Goal: Transaction & Acquisition: Register for event/course

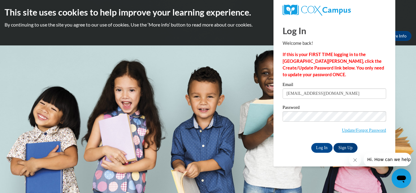
type input "quanneekia@icloud.com"
click at [303, 110] on label "Password" at bounding box center [335, 108] width 104 height 6
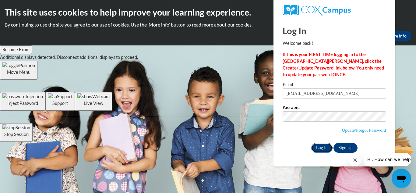
click at [321, 148] on input "Log In" at bounding box center [321, 148] width 21 height 10
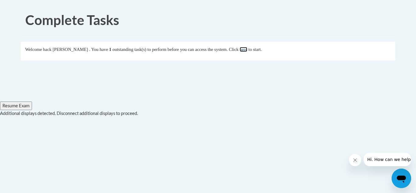
click at [247, 49] on link "here" at bounding box center [244, 49] width 8 height 5
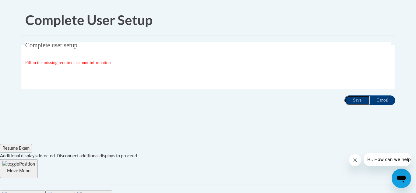
click at [349, 97] on input "Save" at bounding box center [358, 100] width 26 height 10
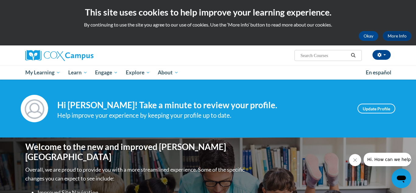
scroll to position [1, 0]
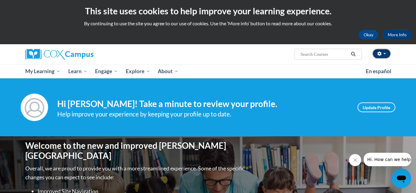
click at [389, 57] on button "button" at bounding box center [382, 54] width 18 height 10
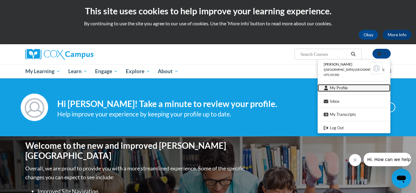
click at [351, 90] on link "My Profile" at bounding box center [354, 88] width 73 height 8
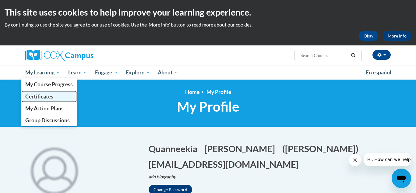
click at [43, 92] on link "Certificates" at bounding box center [48, 97] width 55 height 12
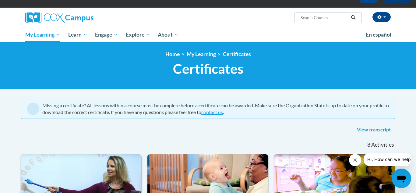
scroll to position [33, 0]
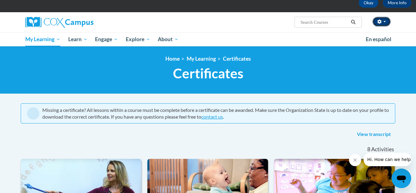
click at [384, 18] on button "button" at bounding box center [382, 22] width 18 height 10
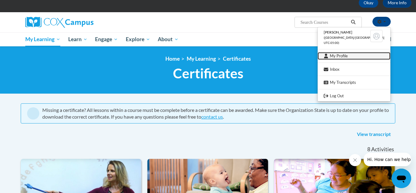
click at [373, 57] on link "My Profile" at bounding box center [354, 56] width 73 height 8
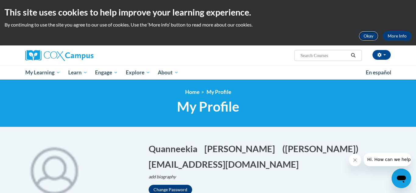
click at [369, 33] on button "Okay" at bounding box center [369, 36] width 20 height 10
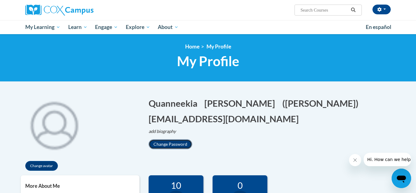
click at [183, 144] on button "Change Password" at bounding box center [171, 144] width 44 height 10
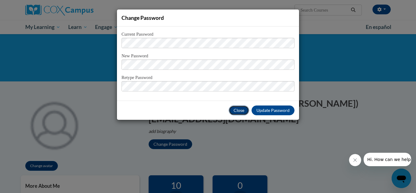
click at [240, 107] on button "Close" at bounding box center [239, 110] width 20 height 10
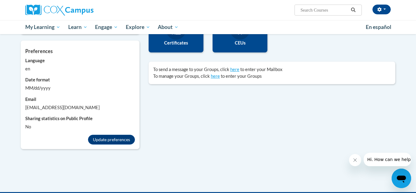
scroll to position [171, 0]
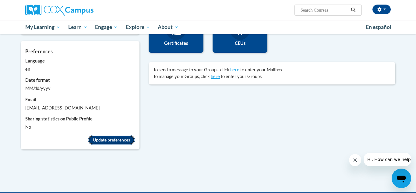
click at [113, 140] on button "Update preferences" at bounding box center [111, 140] width 47 height 10
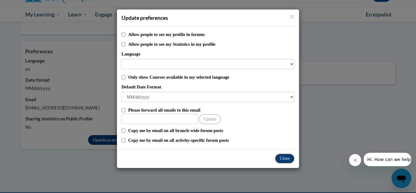
click at [288, 159] on button "Close" at bounding box center [285, 159] width 20 height 10
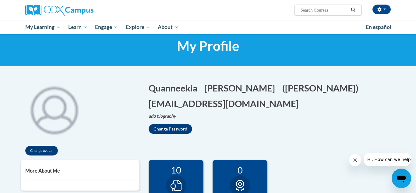
scroll to position [0, 0]
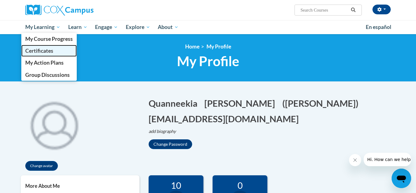
click at [44, 54] on link "Certificates" at bounding box center [48, 51] width 55 height 12
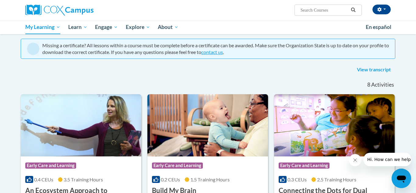
scroll to position [32, 0]
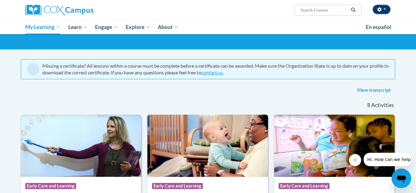
click at [390, 10] on button "button" at bounding box center [382, 10] width 18 height 10
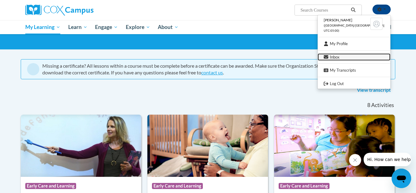
click at [339, 55] on link "Inbox" at bounding box center [354, 57] width 73 height 8
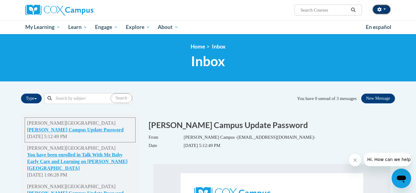
click at [379, 10] on icon "button" at bounding box center [380, 9] width 4 height 4
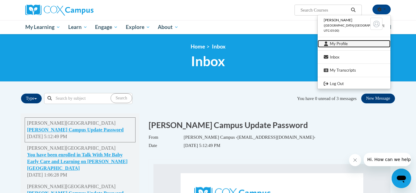
click at [339, 43] on link "My Profile" at bounding box center [354, 44] width 73 height 8
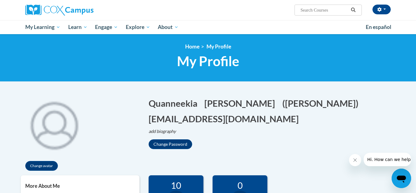
click at [398, 180] on icon "Open messaging window" at bounding box center [401, 178] width 11 height 11
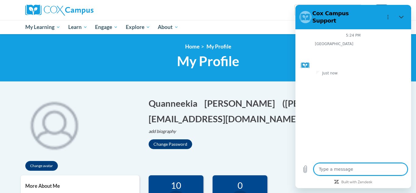
type textarea "x"
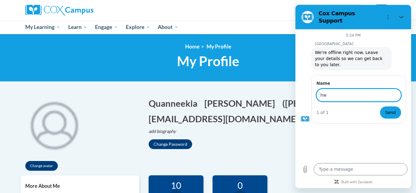
type input "h"
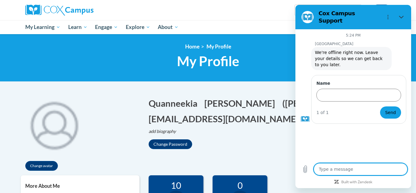
click at [375, 169] on textarea at bounding box center [361, 169] width 94 height 12
type textarea "h"
type textarea "x"
type textarea "ho"
type textarea "x"
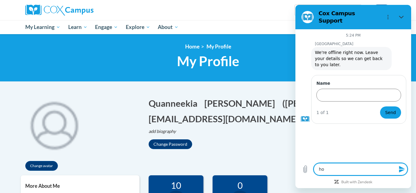
type textarea "how"
type textarea "x"
type textarea "how"
type textarea "x"
type textarea "how c"
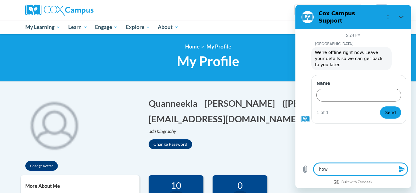
type textarea "x"
type textarea "how ca"
type textarea "x"
type textarea "how can"
type textarea "x"
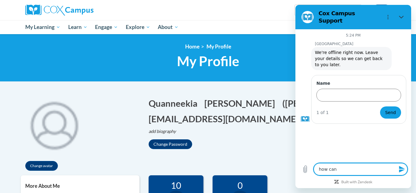
type textarea "how can"
type textarea "x"
type textarea "how can I"
type textarea "x"
type textarea "how can I"
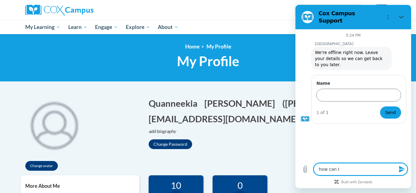
type textarea "x"
type textarea "how can I c"
type textarea "x"
type textarea "how can I ch"
type textarea "x"
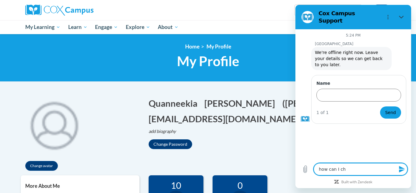
type textarea "how can I cha"
type textarea "x"
type textarea "how can I chan"
type textarea "x"
type textarea "how can I chang"
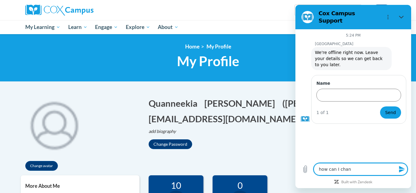
type textarea "x"
type textarea "how can I change"
type textarea "x"
type textarea "how can I change"
type textarea "x"
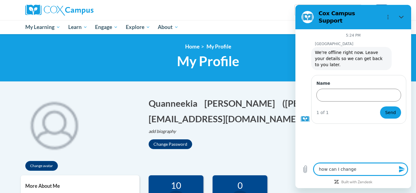
type textarea "how can I change m"
type textarea "x"
type textarea "how can I change my"
type textarea "x"
type textarea "how can I change my"
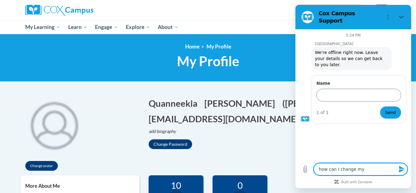
type textarea "x"
type textarea "how can I change my"
type textarea "x"
type textarea "how can I change my"
type textarea "x"
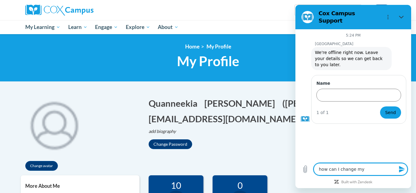
type textarea "how can I change my n"
type textarea "x"
type textarea "how can I change my na"
type textarea "x"
type textarea "how can I change my nam"
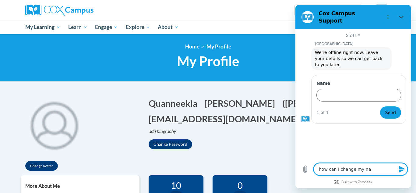
type textarea "x"
type textarea "how can I change my name"
type textarea "x"
type textarea "how can I change my name"
type textarea "x"
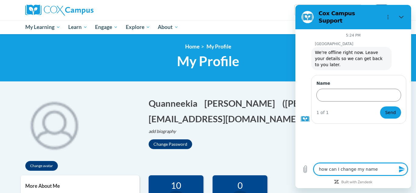
type textarea "how can I change my name o"
type textarea "x"
type textarea "how can I change my name on"
type textarea "x"
type textarea "how can I change my name on"
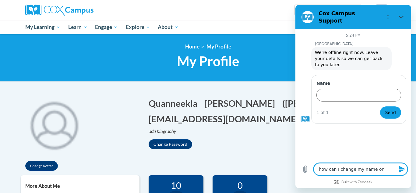
type textarea "x"
type textarea "how can I change my name on h"
type textarea "x"
type textarea "how can I change my name on he"
type textarea "x"
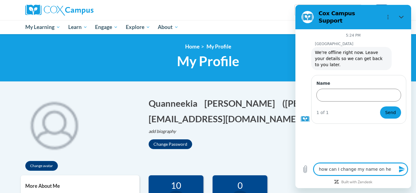
type textarea "how can I change my name on her"
type textarea "x"
type textarea "how can I change my name on here"
type textarea "x"
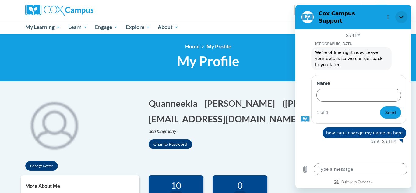
click at [398, 18] on button "Close" at bounding box center [402, 17] width 12 height 12
type textarea "x"
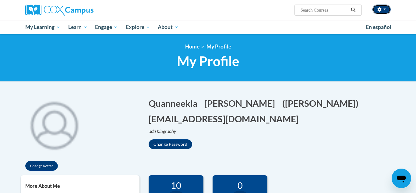
click at [384, 6] on button "button" at bounding box center [382, 10] width 18 height 10
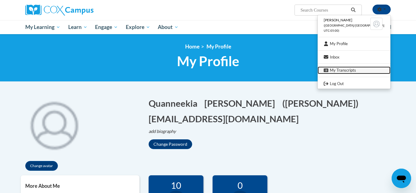
click at [351, 67] on link "My Transcripts" at bounding box center [354, 70] width 73 height 8
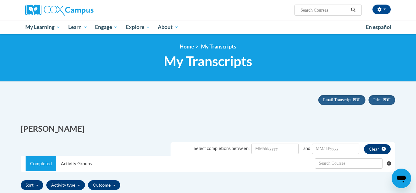
click at [383, 14] on div "[PERSON_NAME] ([GEOGRAPHIC_DATA]/[GEOGRAPHIC_DATA] UTC-05:00) My Profile Inbox …" at bounding box center [271, 8] width 250 height 16
click at [382, 11] on button "button" at bounding box center [382, 10] width 18 height 10
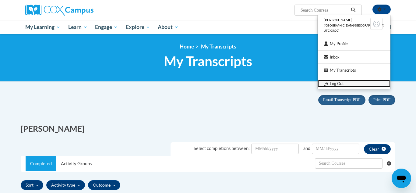
click at [350, 86] on link "Log Out" at bounding box center [354, 84] width 73 height 8
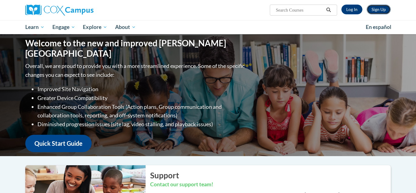
click at [384, 6] on link "Sign Up" at bounding box center [379, 10] width 24 height 10
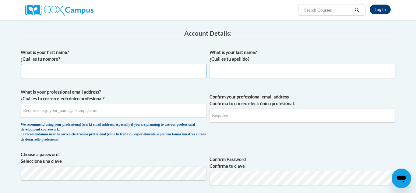
click at [202, 70] on input "What is your first name? ¿Cuál es tu nombre?" at bounding box center [114, 71] width 186 height 14
type input "K"
type input "[PERSON_NAME]"
type input "Cooks"
click at [183, 114] on input "What is your professional email address? ¿Cuál es tu correo electrónico profesi…" at bounding box center [114, 111] width 186 height 14
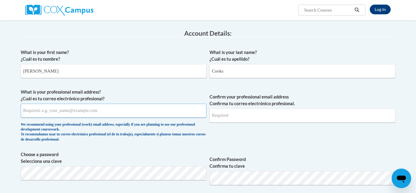
click at [183, 114] on input "What is your professional email address? ¿Cuál es tu correo electrónico profesi…" at bounding box center [114, 111] width 186 height 14
click at [187, 114] on input "What is your professional email address? ¿Cuál es tu correo electrónico profesi…" at bounding box center [114, 111] width 186 height 14
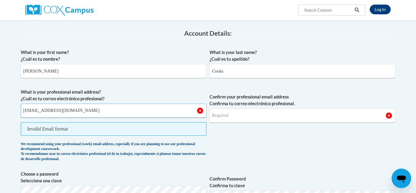
type input "quanneekiathompson31@gmail.com"
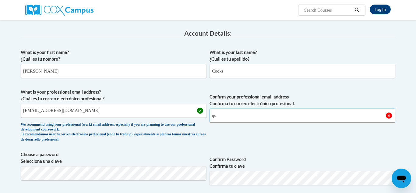
type input "q"
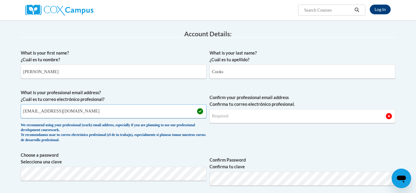
click at [122, 112] on input "quanneekiathompson31@gmail.com" at bounding box center [114, 111] width 186 height 14
drag, startPoint x: 122, startPoint y: 112, endPoint x: 22, endPoint y: 108, distance: 99.7
click at [22, 108] on input "quanneekiathompson31@gmail.com" at bounding box center [114, 111] width 186 height 14
click at [298, 115] on input "Confirm your professional email address Confirma tu correo electrónico profesio…" at bounding box center [303, 116] width 186 height 14
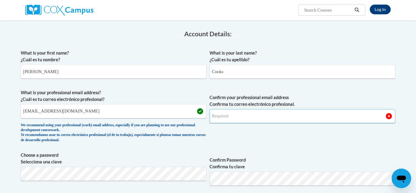
click at [276, 115] on input "Confirm your professional email address Confirma tu correo electrónico profesio…" at bounding box center [303, 116] width 186 height 14
click at [289, 118] on input "Confirm your professional email address Confirma tu correo electrónico profesio…" at bounding box center [303, 116] width 186 height 14
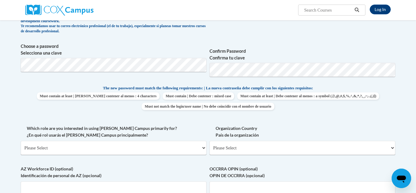
scroll to position [200, 0]
type input "quanneekiathompson31@gmail.com"
click at [173, 148] on select "Please Select College/University | Colegio/Universidad Community/Nonprofit Part…" at bounding box center [114, 148] width 186 height 14
select select "fbf2d438-af2f-41f8-98f1-81c410e29de3"
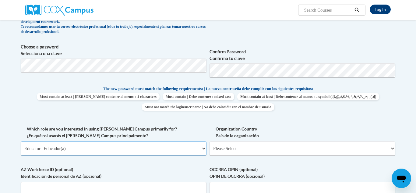
click at [21, 141] on select "Please Select College/University | Colegio/Universidad Community/Nonprofit Part…" at bounding box center [114, 148] width 186 height 14
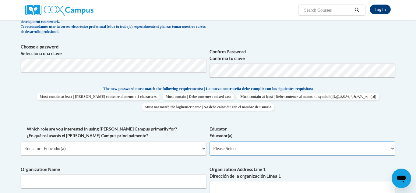
click at [226, 151] on select "Please Select Early Learning/Daycare Teacher/Family Home Care Provider | Maestr…" at bounding box center [303, 148] width 186 height 14
select select "67563ca1-16dc-4830-a7b3-94a34bed3689"
click at [210, 141] on select "Please Select Early Learning/Daycare Teacher/Family Home Care Provider | Maestr…" at bounding box center [303, 148] width 186 height 14
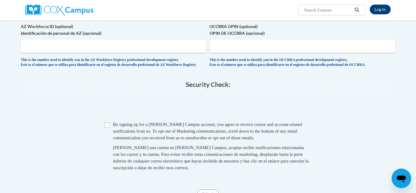
scroll to position [439, 0]
click at [109, 127] on input "Checkbox" at bounding box center [107, 124] width 5 height 5
checkbox input "true"
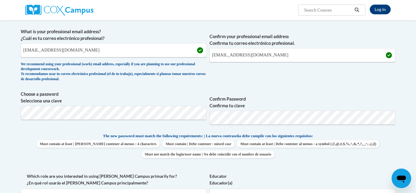
scroll to position [153, 0]
click at [332, 101] on label "Confirm Password Confirma tu clave" at bounding box center [303, 101] width 186 height 13
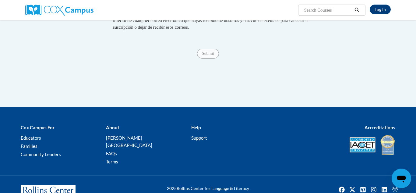
scroll to position [609, 0]
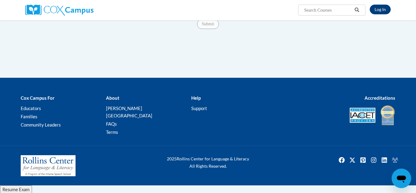
click at [206, 26] on span "Submit" at bounding box center [208, 23] width 22 height 5
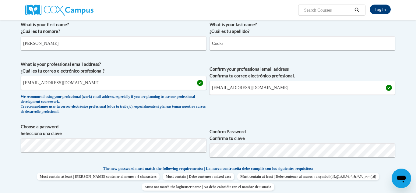
scroll to position [466, 0]
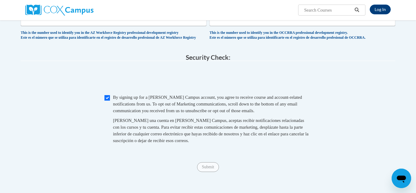
click at [173, 143] on span "Al crear una cuenta en Cox Campus, aceptas recibir notificaciones relacionadas …" at bounding box center [211, 130] width 196 height 25
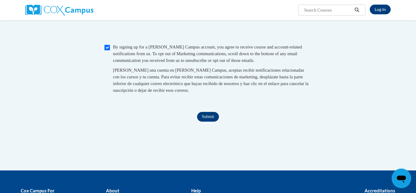
scroll to position [517, 0]
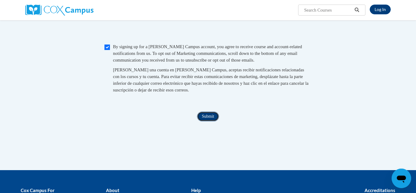
click at [212, 121] on input "Submit" at bounding box center [208, 117] width 22 height 10
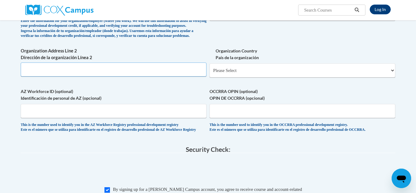
click at [109, 76] on input "Organization Address Line 2 Dirección de la organización Línea 2" at bounding box center [114, 69] width 186 height 14
type input "625 woodland drive"
click at [246, 77] on select "Please Select United States | Estados Unidos Outside of the United States | Fue…" at bounding box center [303, 70] width 186 height 14
select select "ad49bcad-a171-4b2e-b99c-48b446064914"
click at [210, 73] on select "Please Select United States | Estados Unidos Outside of the United States | Fue…" at bounding box center [303, 70] width 186 height 14
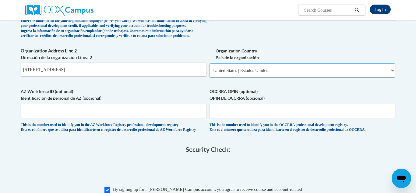
select select
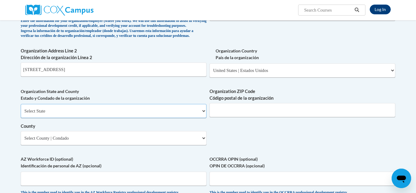
click at [132, 118] on select "Select State Alabama Alaska Arizona Arkansas California Colorado Connecticut De…" at bounding box center [114, 111] width 186 height 14
select select "Mississippi"
click at [21, 114] on select "Select State Alabama Alaska Arizona Arkansas California Colorado Connecticut De…" at bounding box center [114, 111] width 186 height 14
click at [277, 117] on input "Organization ZIP Code Código postal de la organización" at bounding box center [303, 110] width 186 height 14
type input "3904"
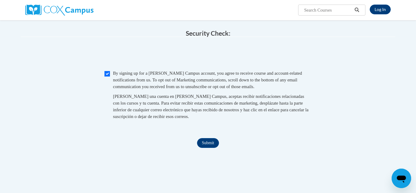
scroll to position [558, 0]
click at [208, 147] on input "Submit" at bounding box center [208, 143] width 22 height 10
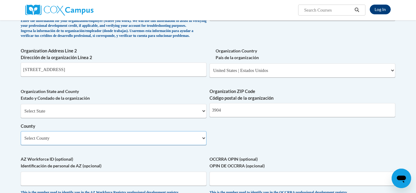
click at [166, 143] on select "Select County Adams Alcorn Amite Attala Benton Bolivar Calhoun Carroll Chickasa…" at bounding box center [114, 138] width 186 height 14
select select "Madison"
click at [21, 141] on select "Select County Adams Alcorn Amite Attala Benton Bolivar Calhoun Carroll Chickasa…" at bounding box center [114, 138] width 186 height 14
click at [254, 117] on input "3904" at bounding box center [303, 110] width 186 height 14
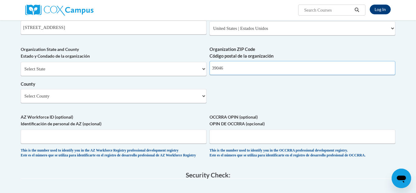
scroll to position [405, 0]
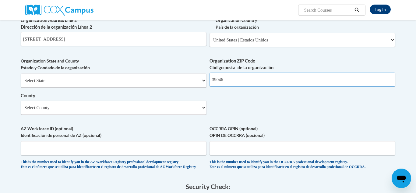
type input "39046"
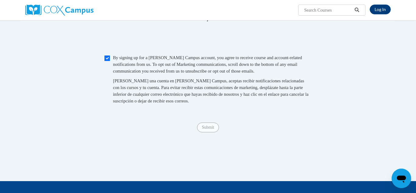
scroll to position [573, 0]
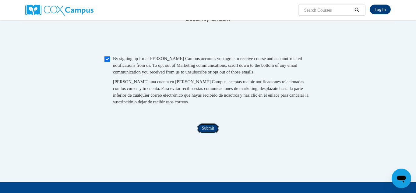
click at [208, 133] on input "Submit" at bounding box center [208, 128] width 22 height 10
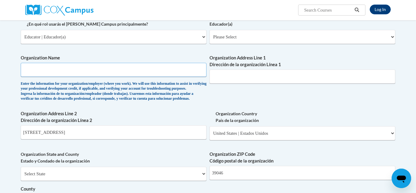
scroll to position [312, 0]
click at [146, 69] on input "Organization Name" at bounding box center [114, 69] width 186 height 14
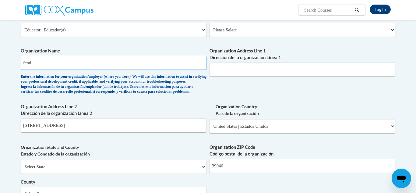
scroll to position [319, 0]
type input "fcmi"
click at [284, 69] on input "Organization Address Line 1 Dirección de la organización Línea 1" at bounding box center [303, 69] width 186 height 14
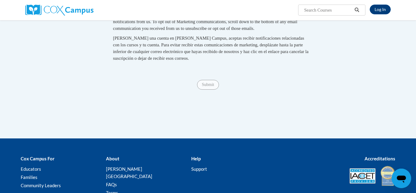
type input "625 woodland drive"
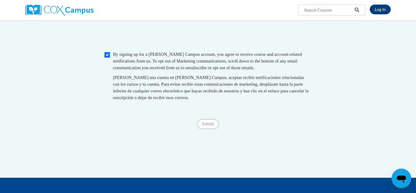
scroll to position [583, 0]
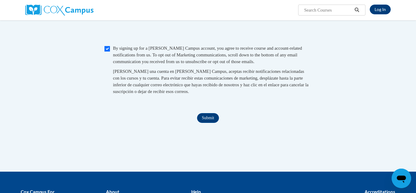
click at [209, 123] on input "Submit" at bounding box center [208, 118] width 22 height 10
